Goal: Navigation & Orientation: Find specific page/section

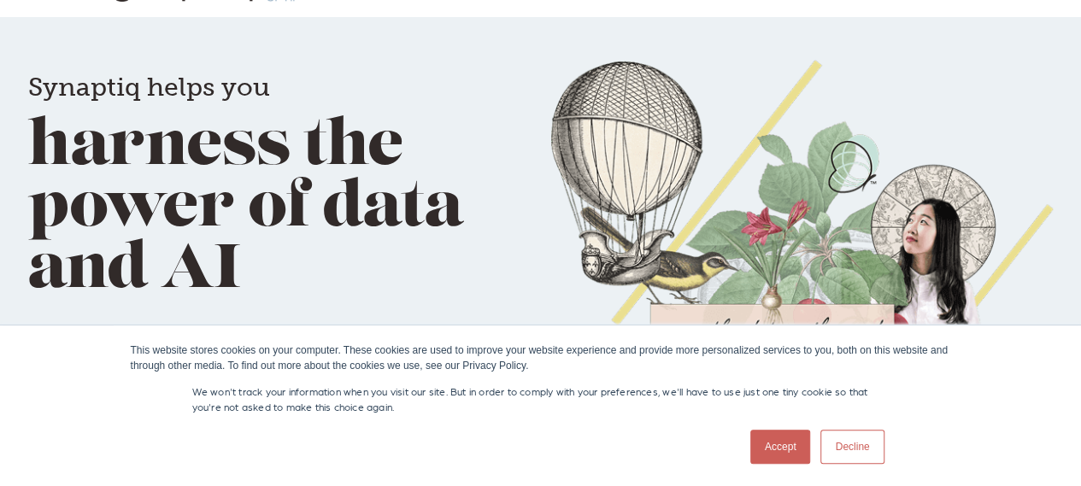
click at [775, 449] on link "Accept" at bounding box center [781, 447] width 61 height 34
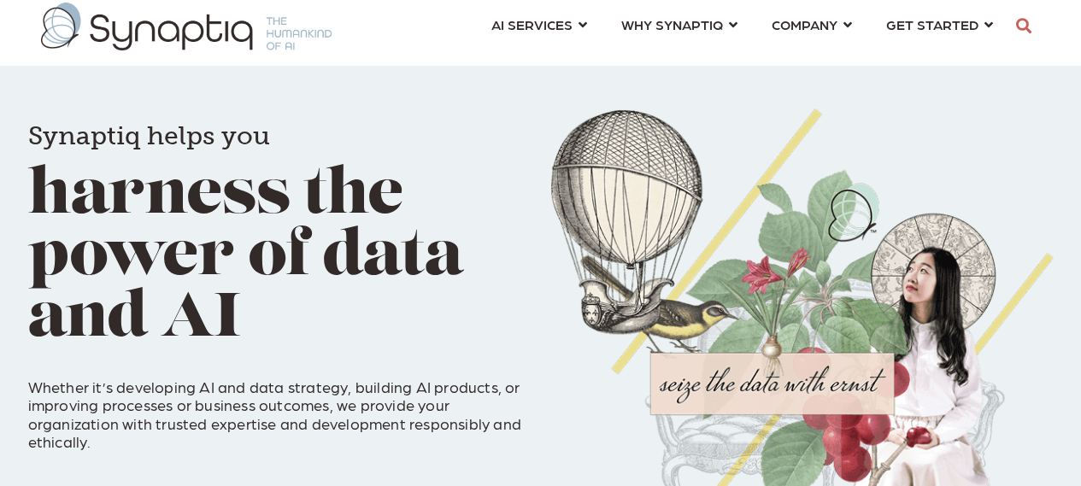
scroll to position [15, 0]
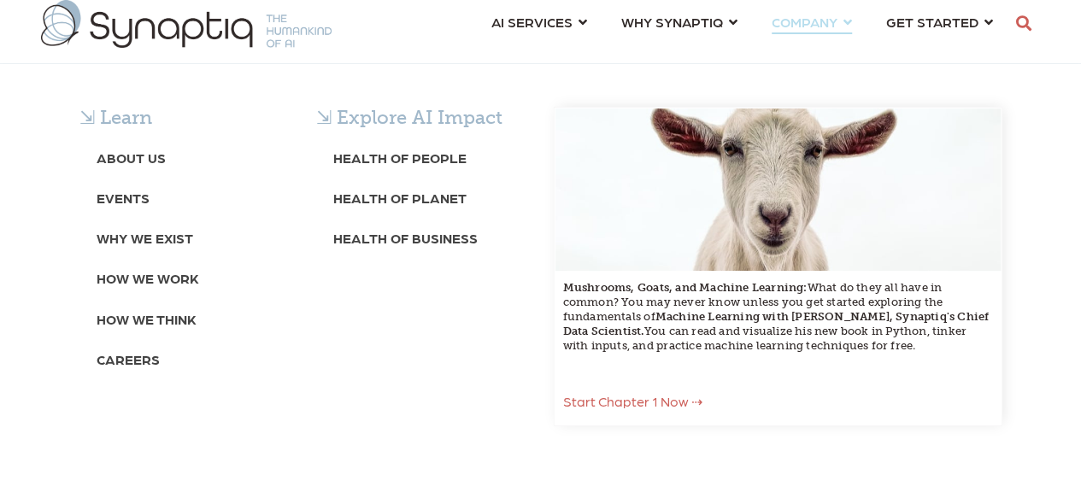
click at [822, 22] on span "COMPANY ⇲ Learn About Us Events Why We Exist How We Work How We Think Careers ⇲…" at bounding box center [805, 21] width 66 height 23
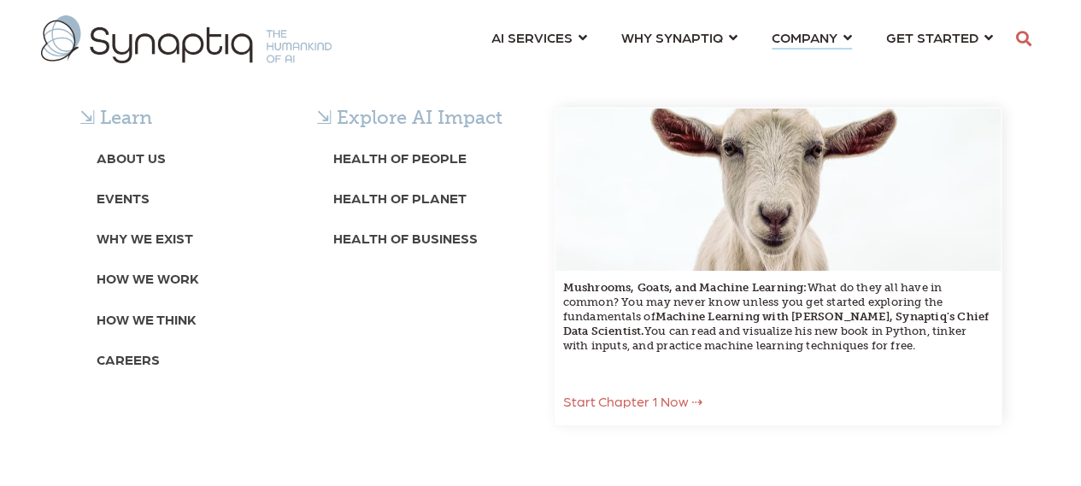
click at [821, 36] on span "COMPANY ⇲ Learn About Us Events Why We Exist How We Work How We Think Careers ⇲…" at bounding box center [805, 37] width 66 height 23
click at [116, 362] on b "Careers" at bounding box center [128, 359] width 63 height 16
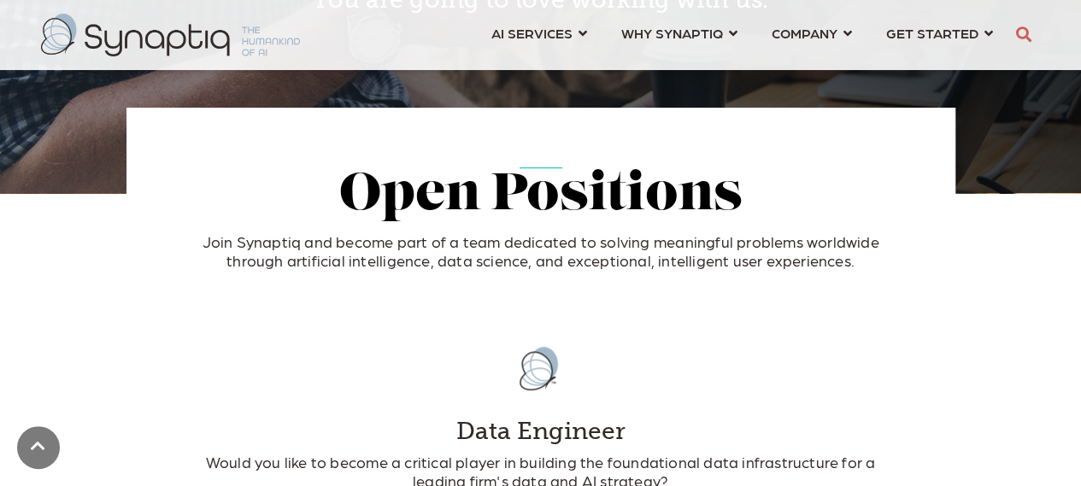
scroll to position [375, 0]
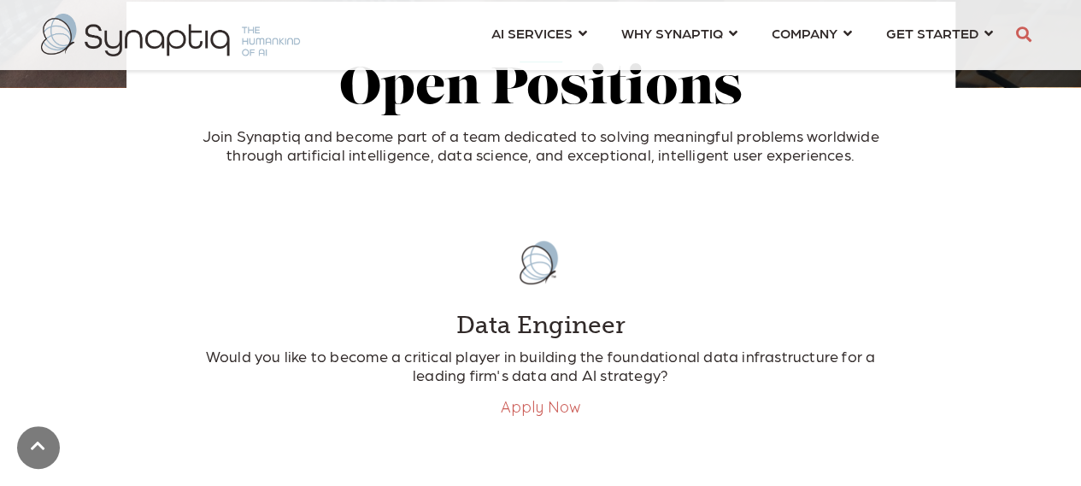
click at [526, 415] on link "Apply Now" at bounding box center [541, 408] width 80 height 20
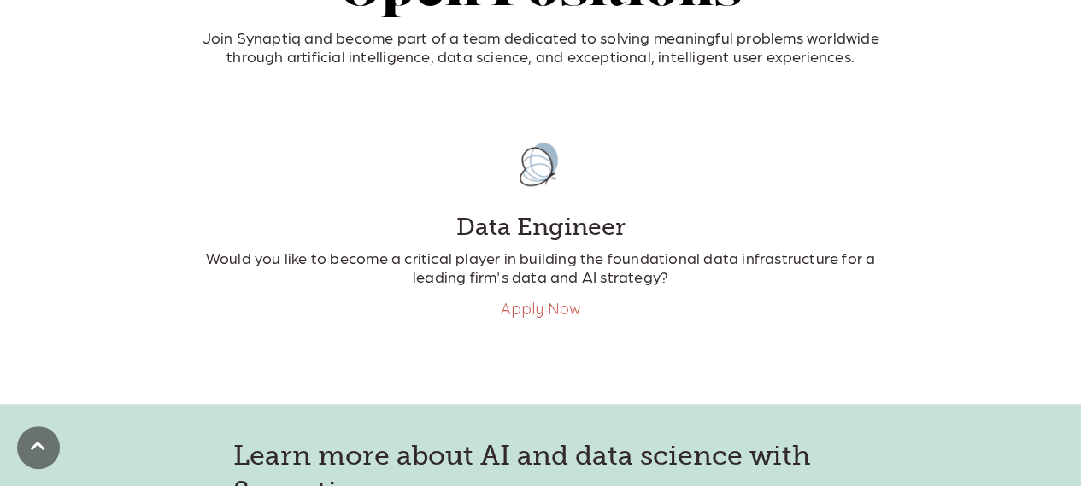
scroll to position [270, 0]
